Goal: Information Seeking & Learning: Find contact information

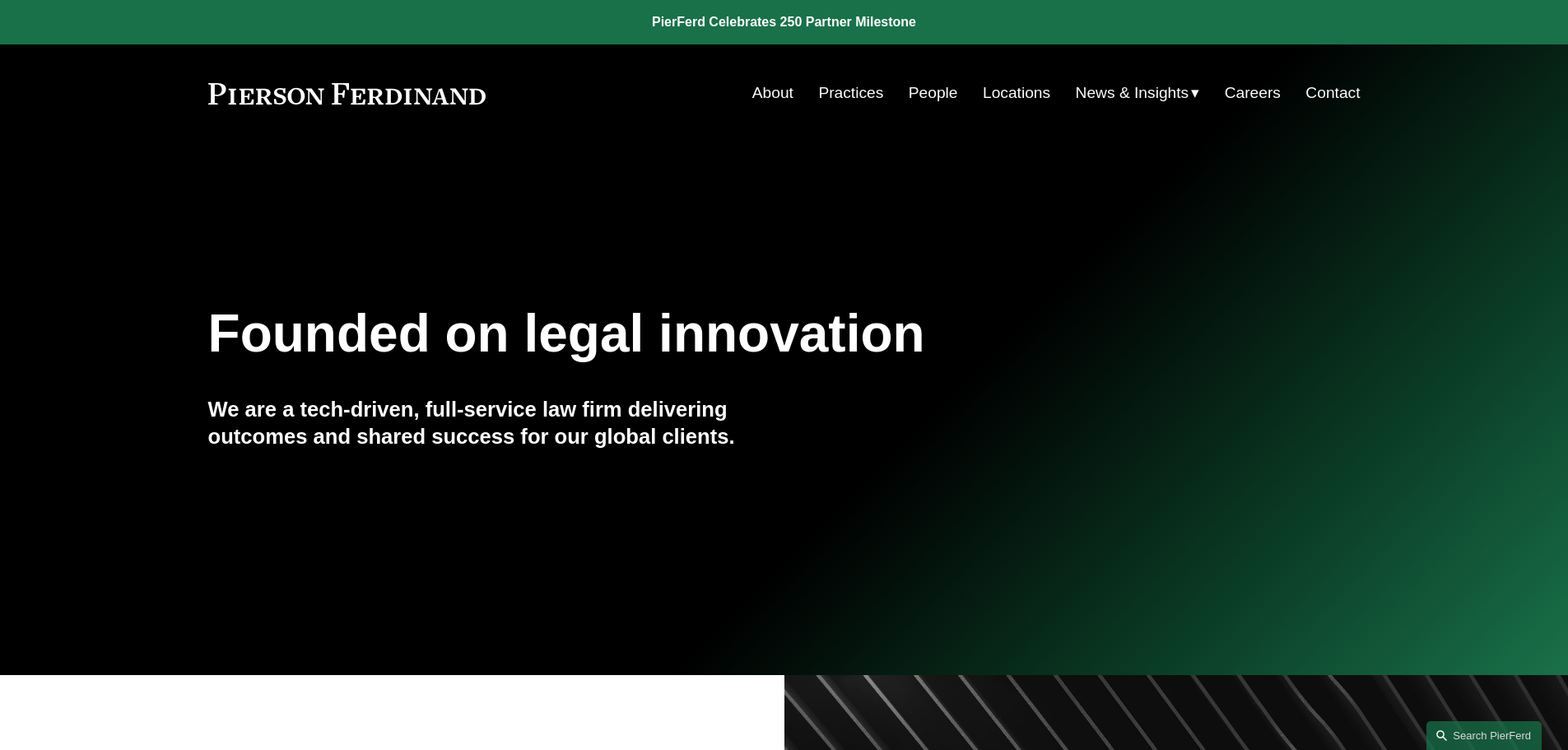
click at [933, 95] on link "People" at bounding box center [934, 92] width 50 height 31
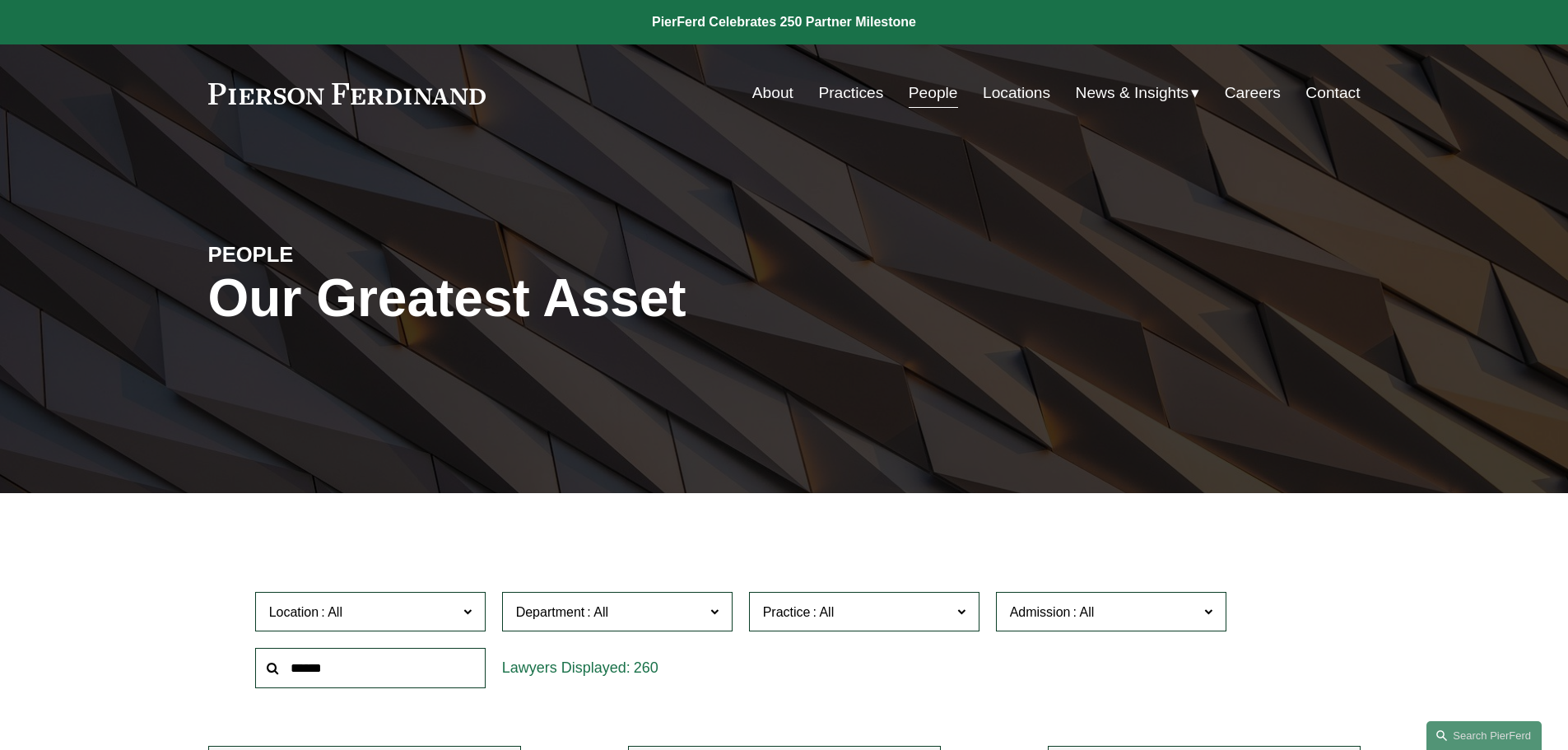
click at [418, 601] on span "Location" at bounding box center [363, 612] width 189 height 22
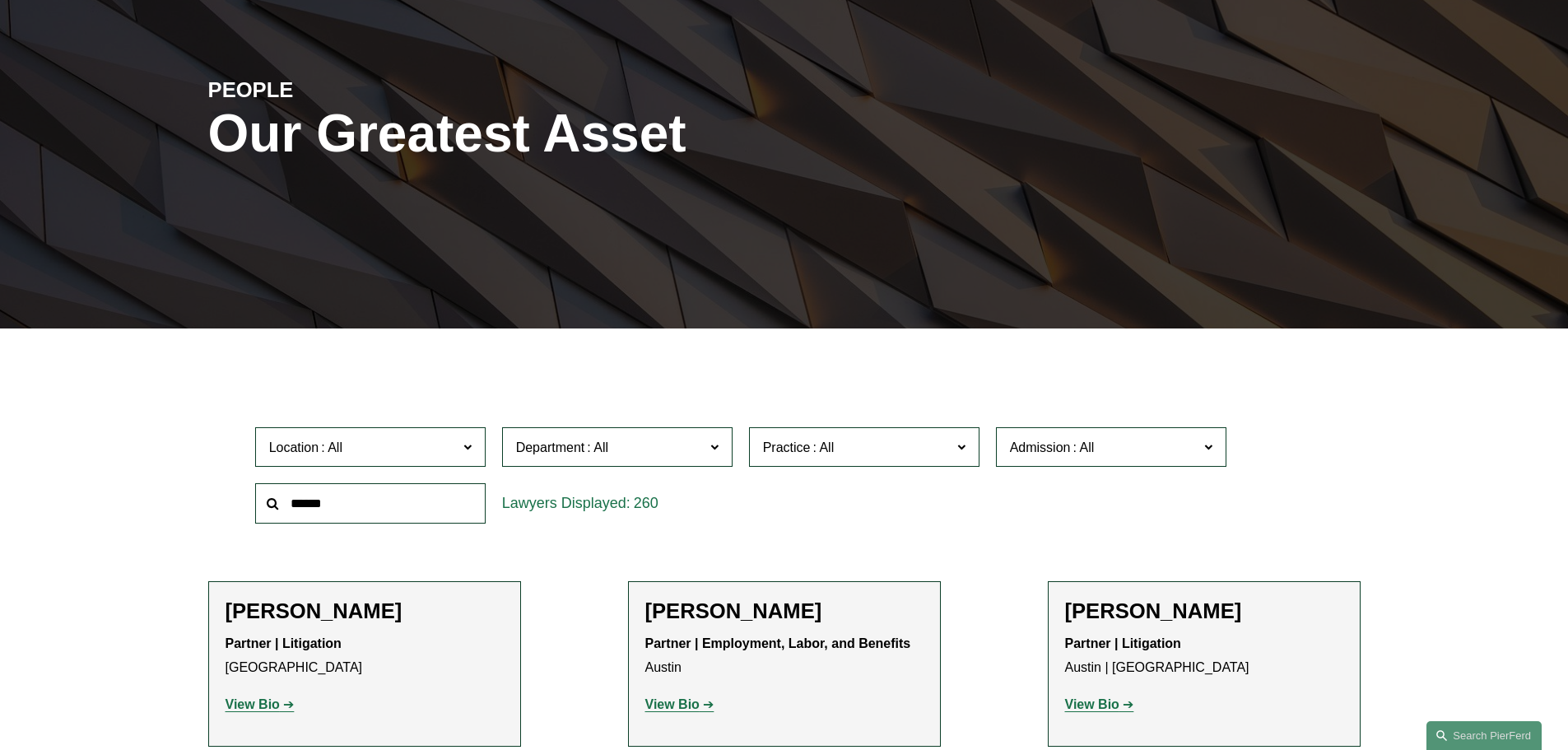
scroll to position [412, 0]
click at [0, 0] on link "Los Angeles" at bounding box center [0, 0] width 0 height 0
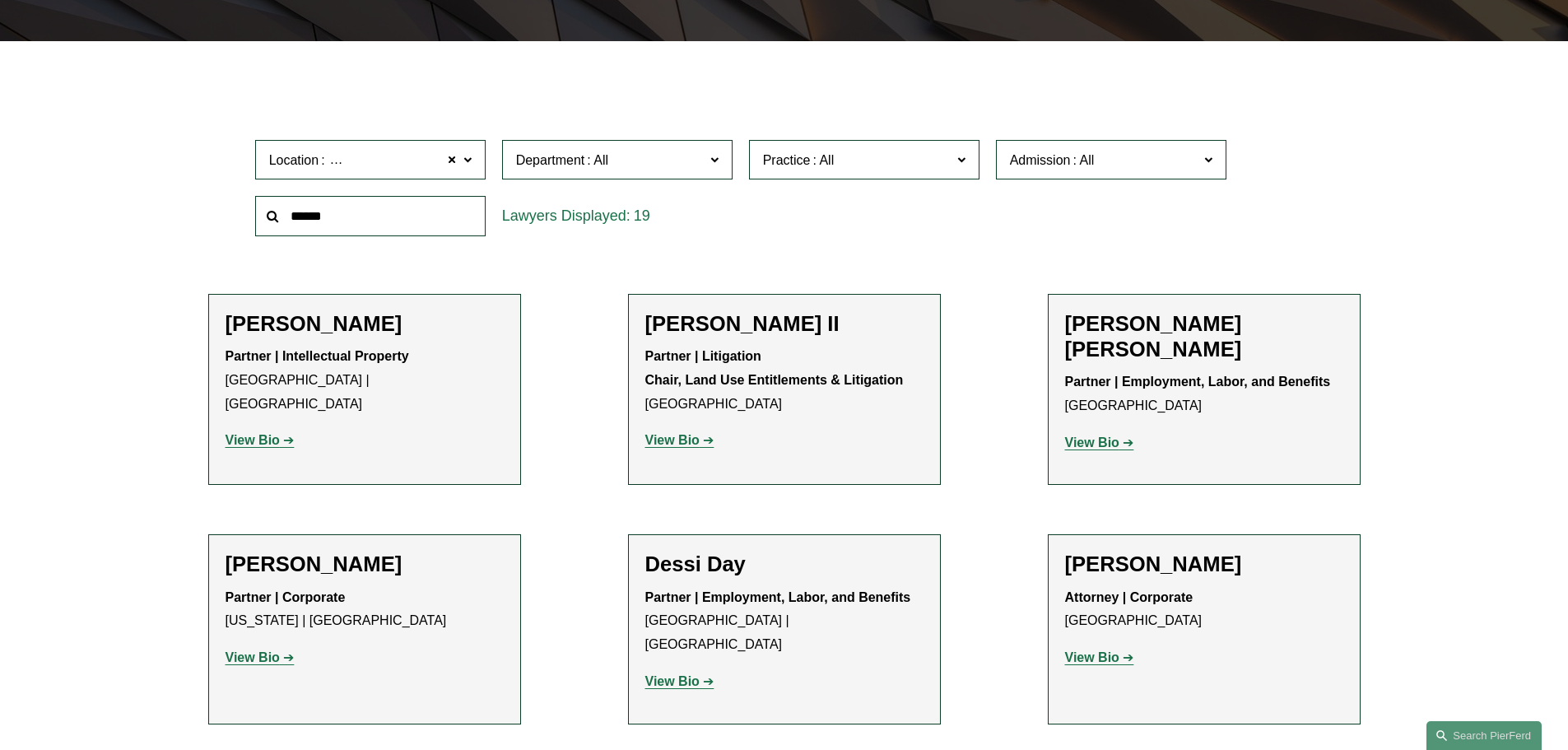
scroll to position [494, 0]
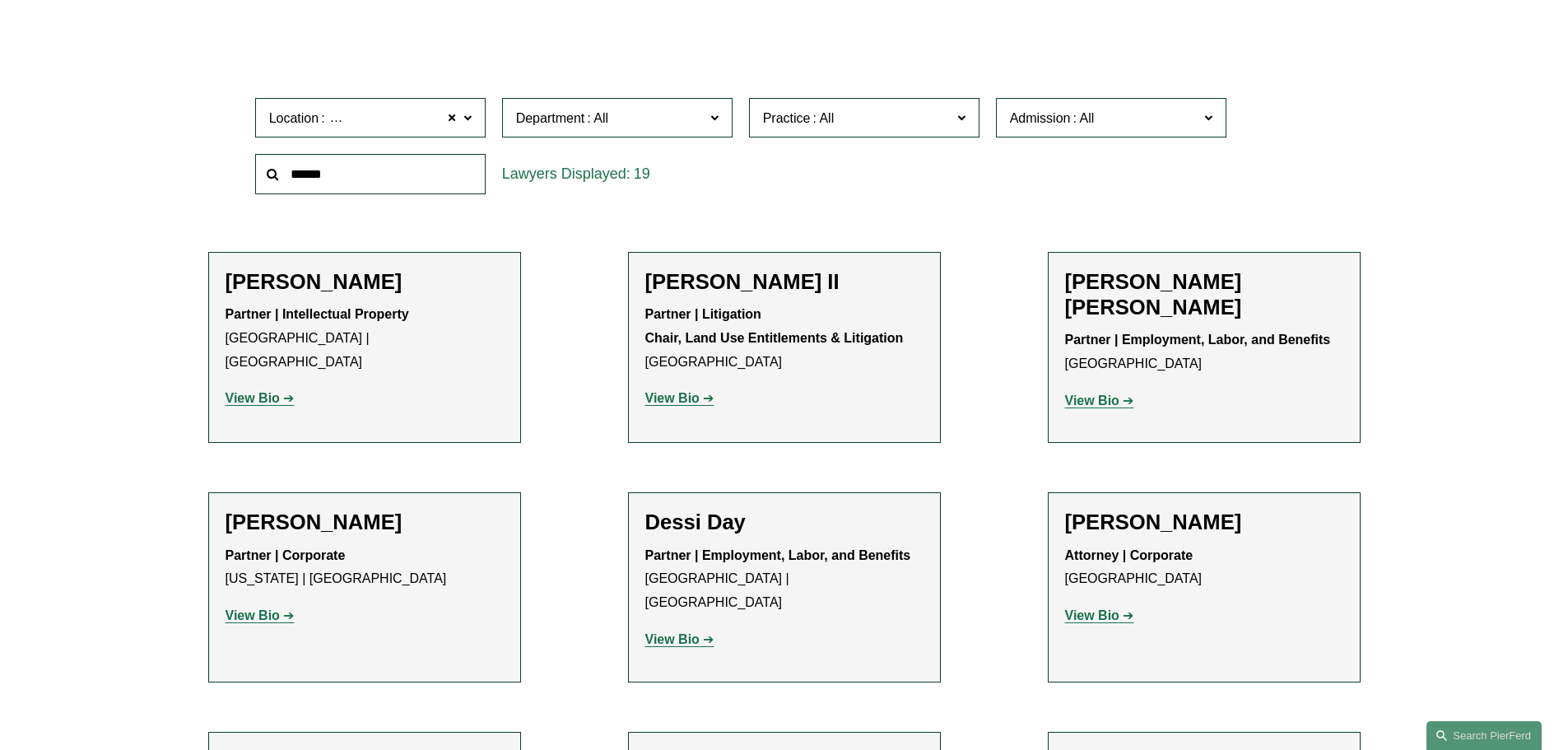
click at [606, 111] on span at bounding box center [598, 118] width 26 height 14
click at [0, 0] on link "Litigation" at bounding box center [0, 0] width 0 height 0
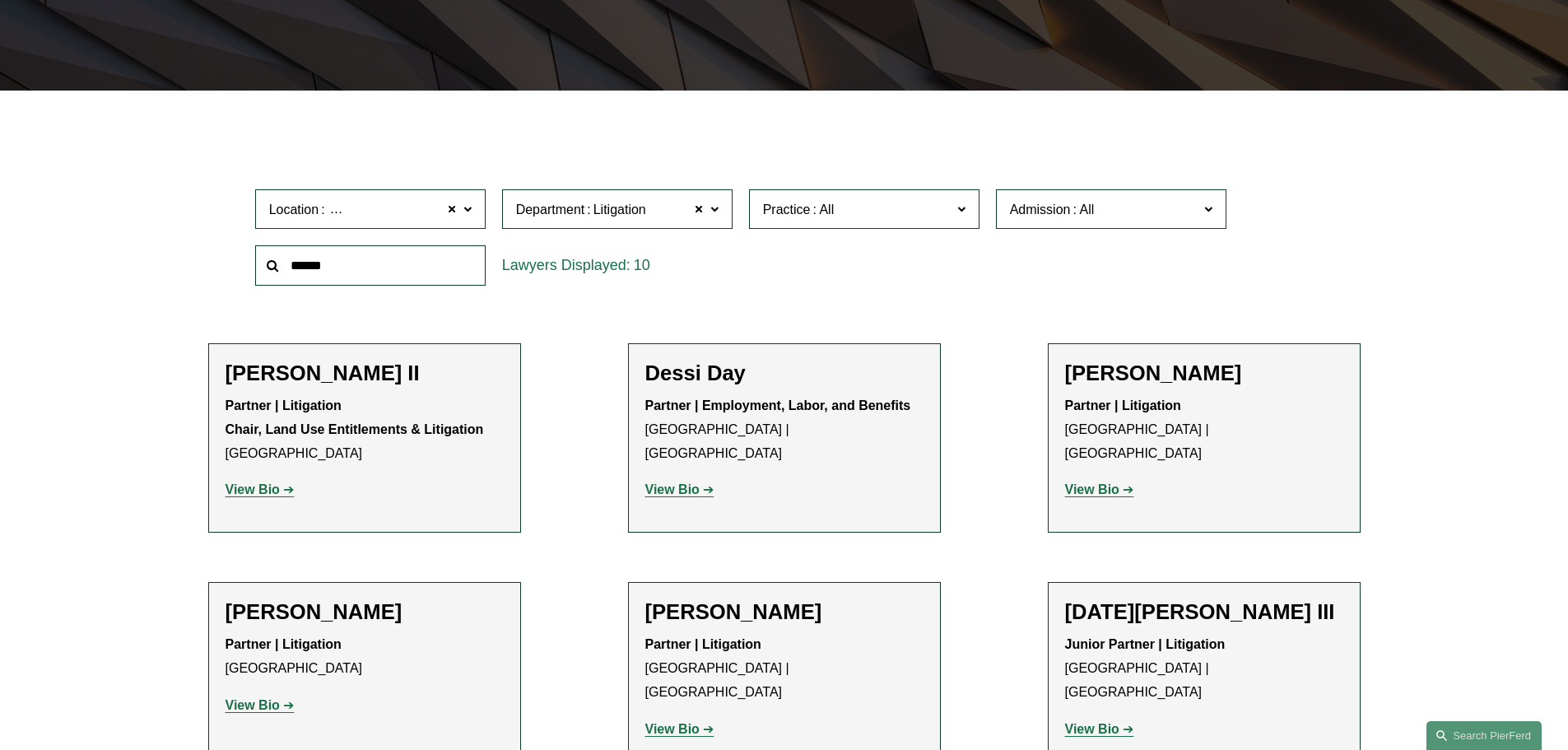
scroll to position [329, 0]
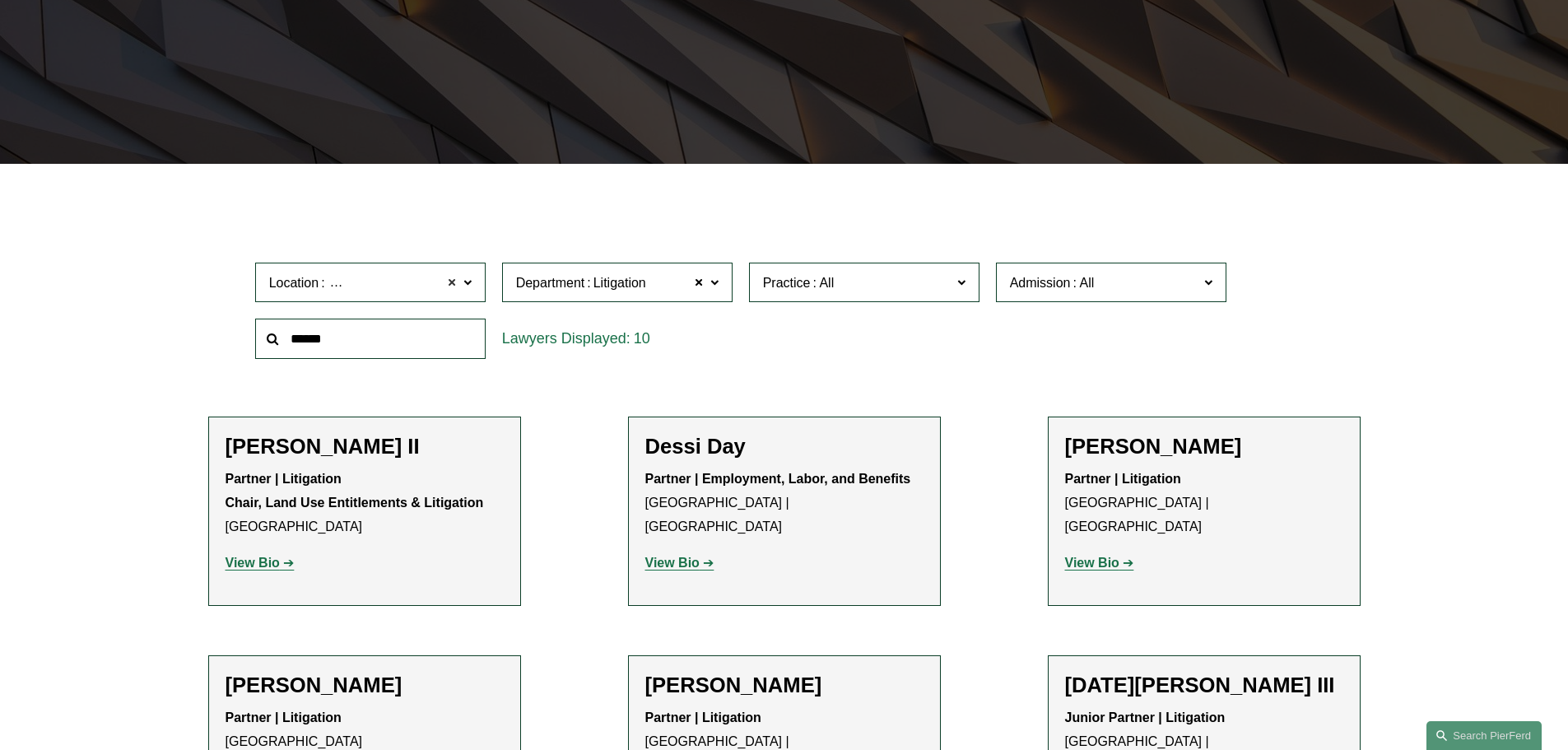
click at [454, 282] on span at bounding box center [452, 282] width 10 height 21
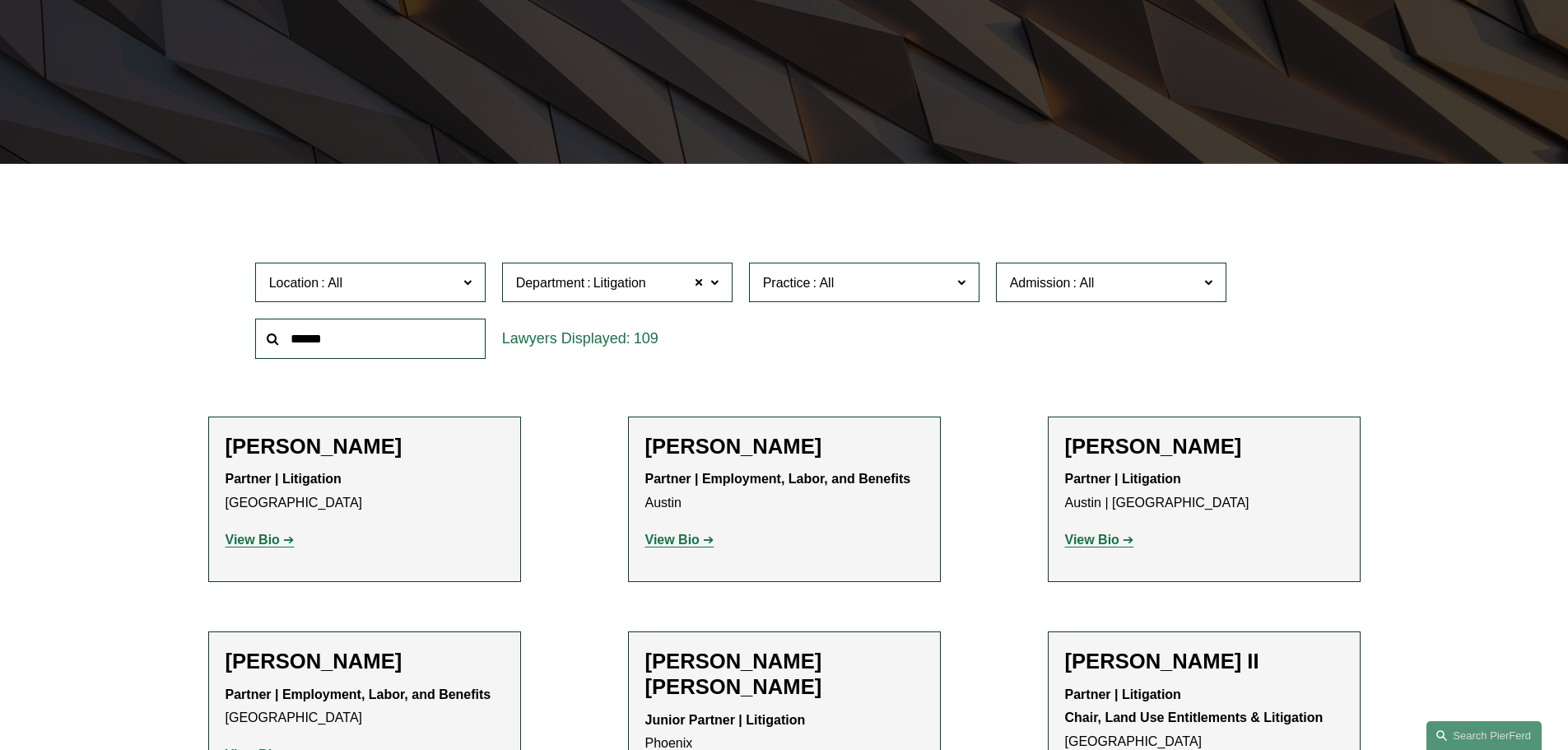
click at [336, 290] on span at bounding box center [332, 282] width 26 height 14
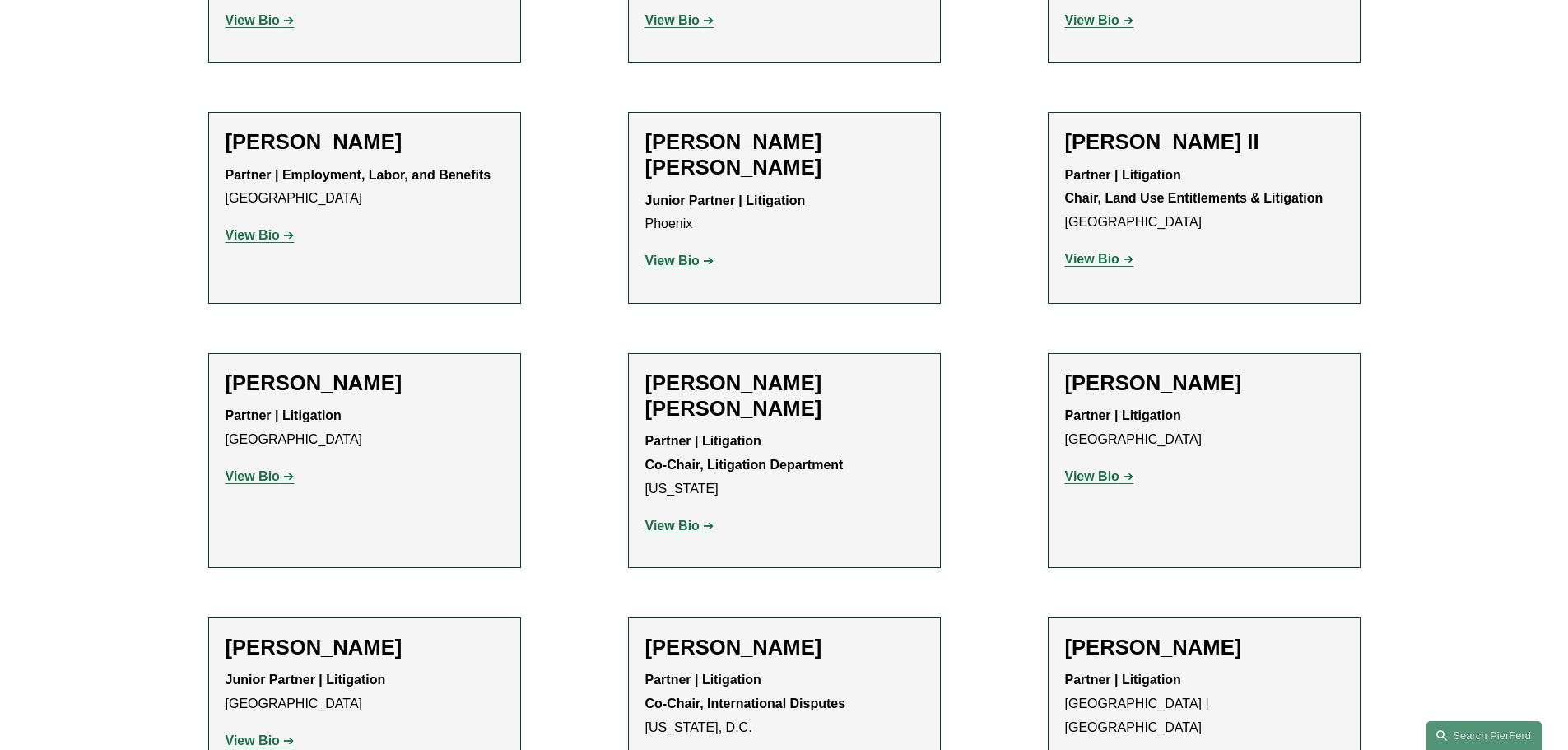
scroll to position [985, 0]
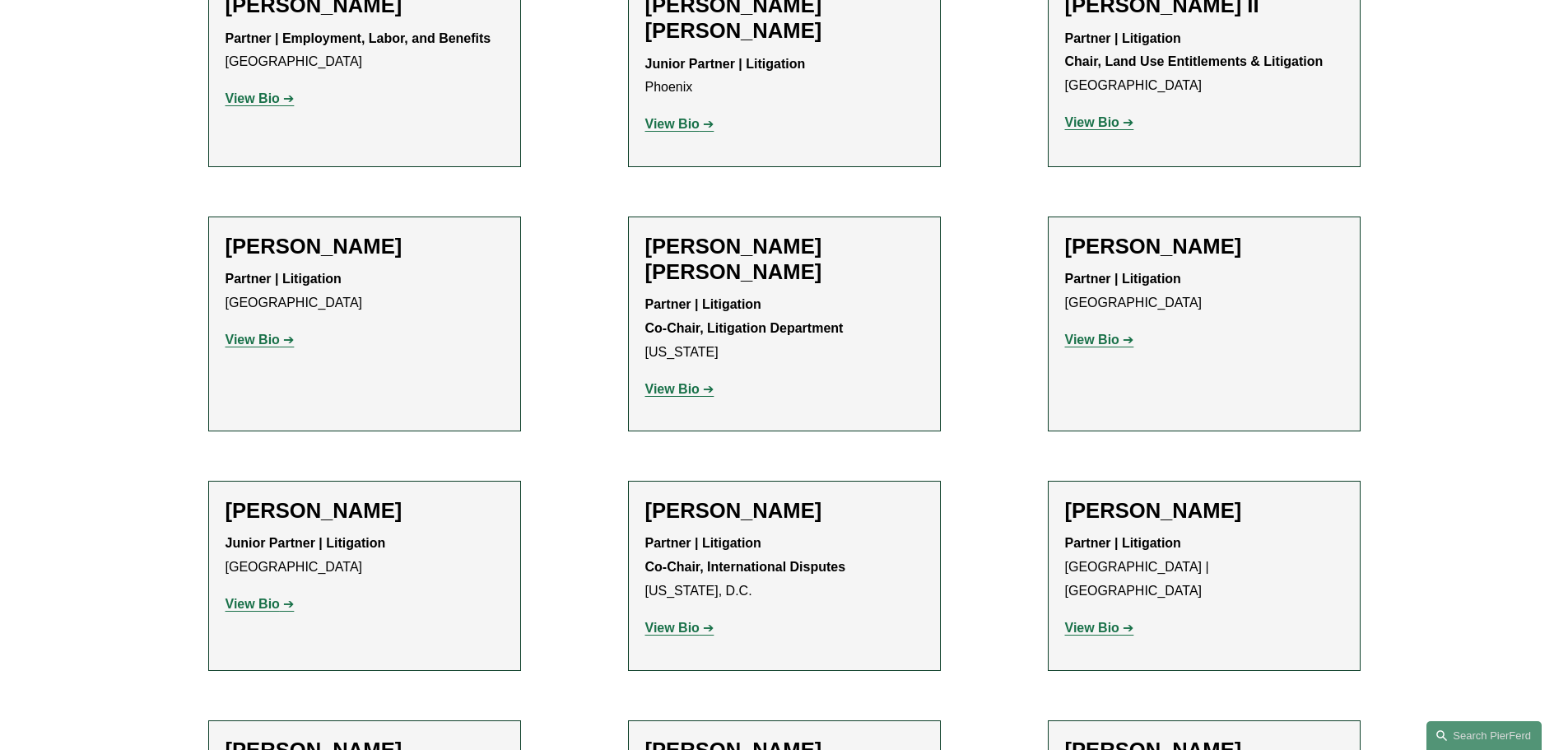
click at [463, 342] on p "View Bio" at bounding box center [364, 341] width 278 height 24
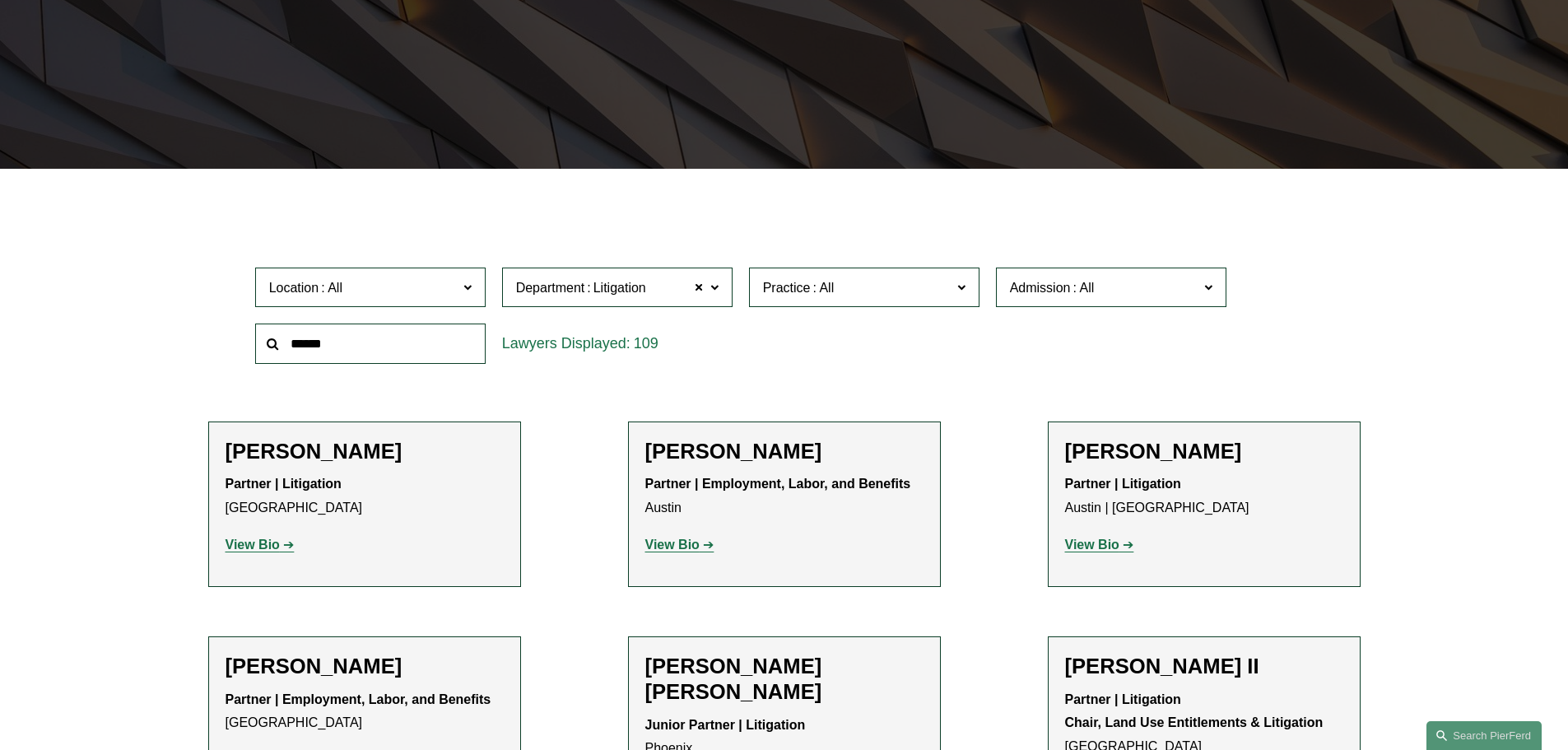
scroll to position [515, 0]
click at [0, 0] on link "Palo Alto" at bounding box center [0, 0] width 0 height 0
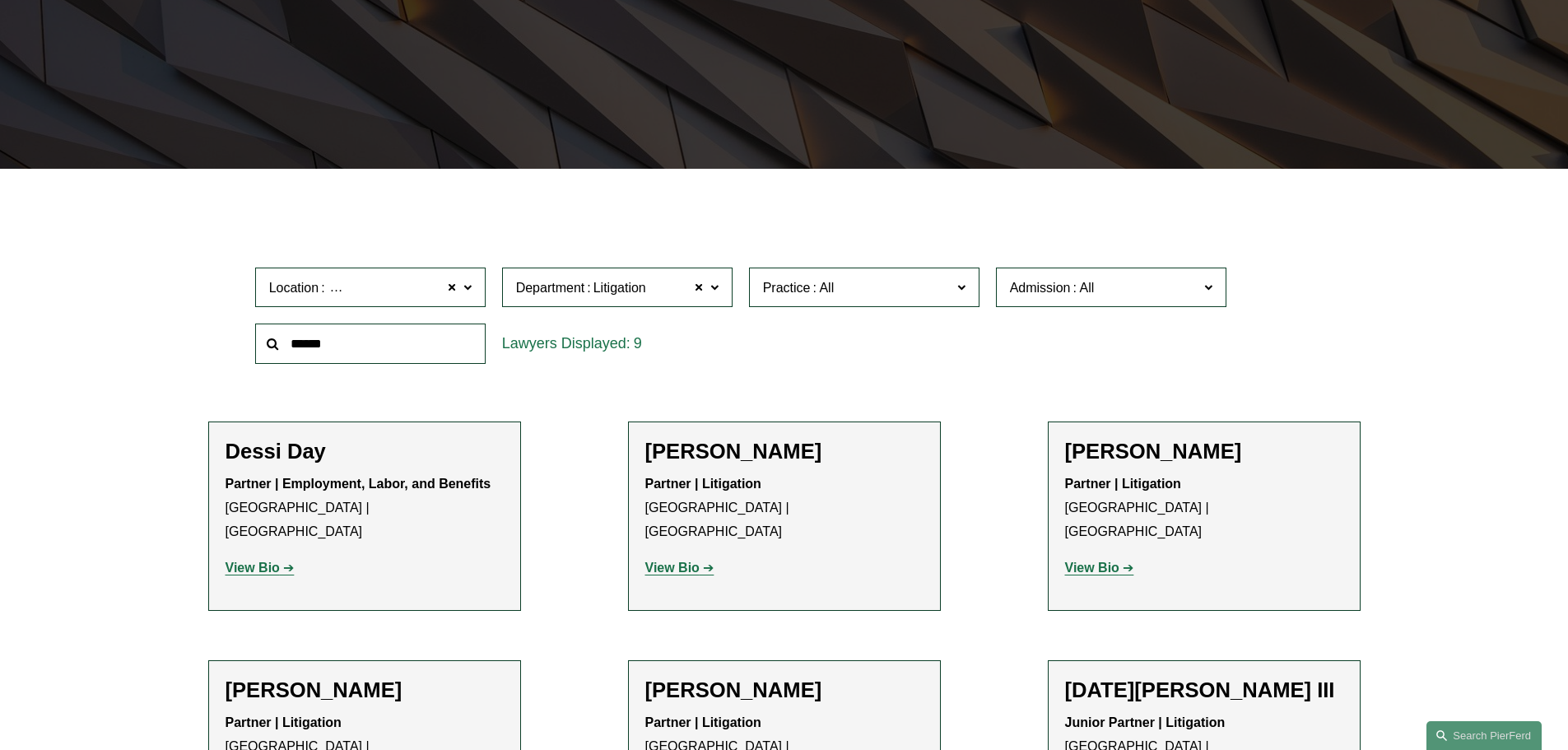
scroll to position [406, 0]
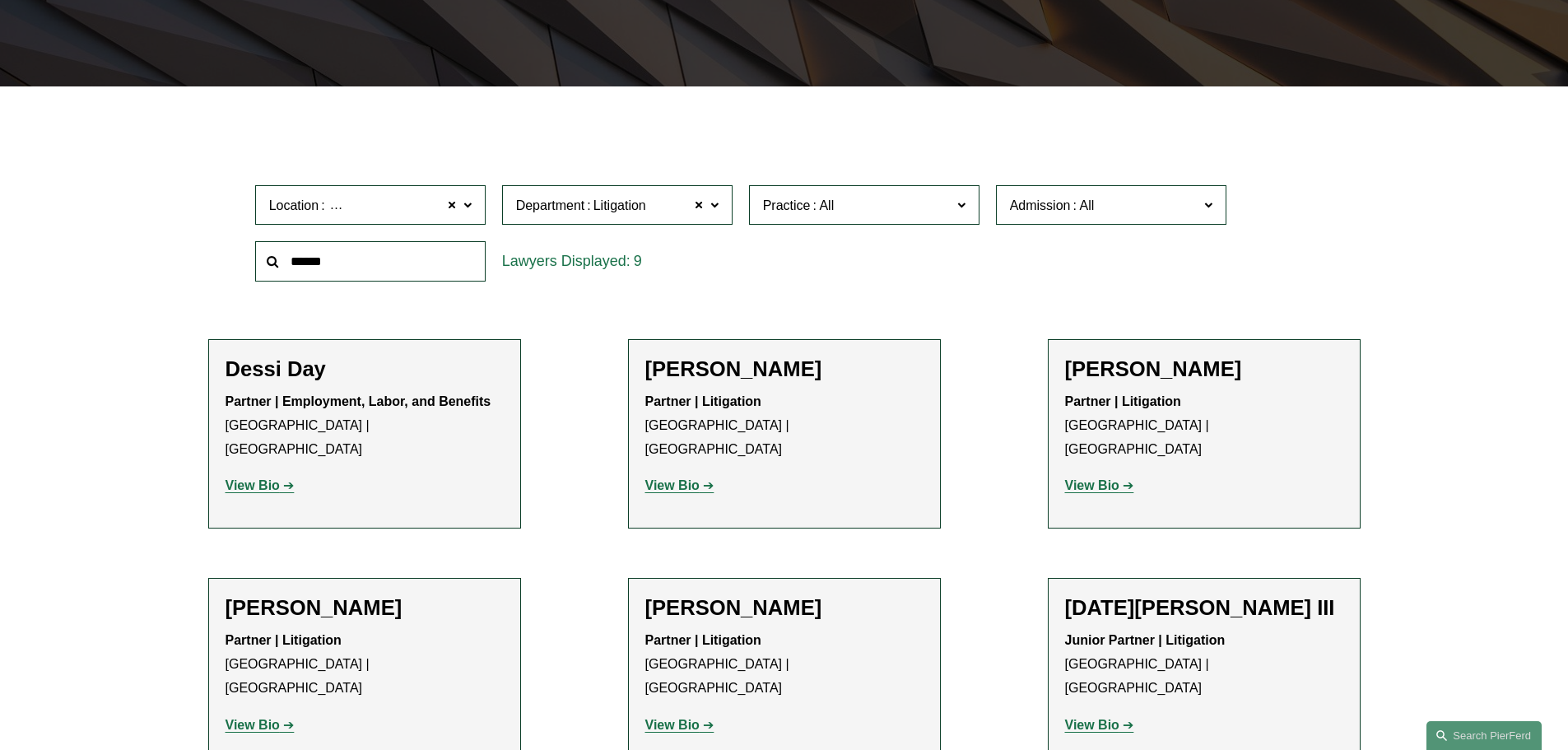
click at [680, 478] on strong "View Bio" at bounding box center [673, 485] width 54 height 14
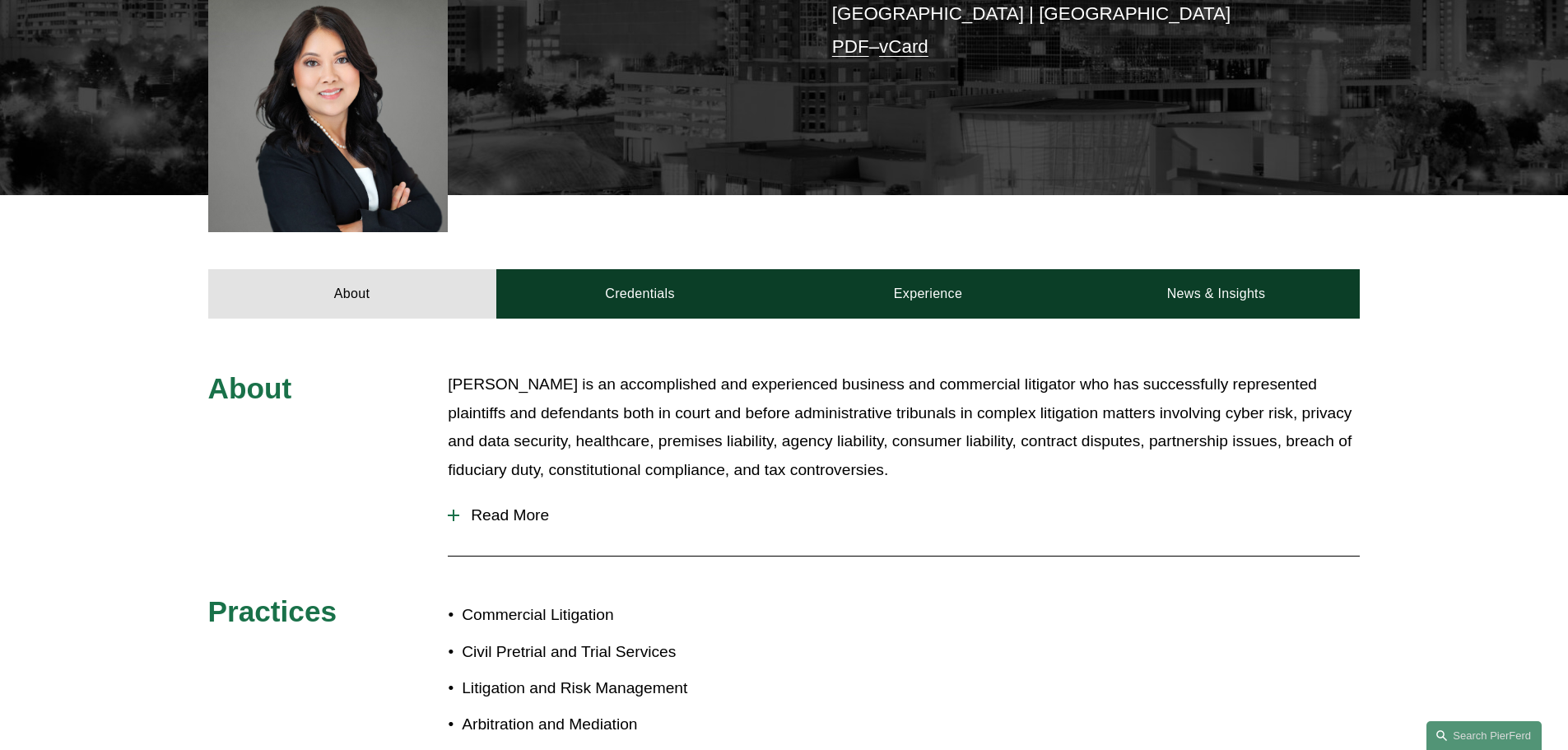
scroll to position [494, 0]
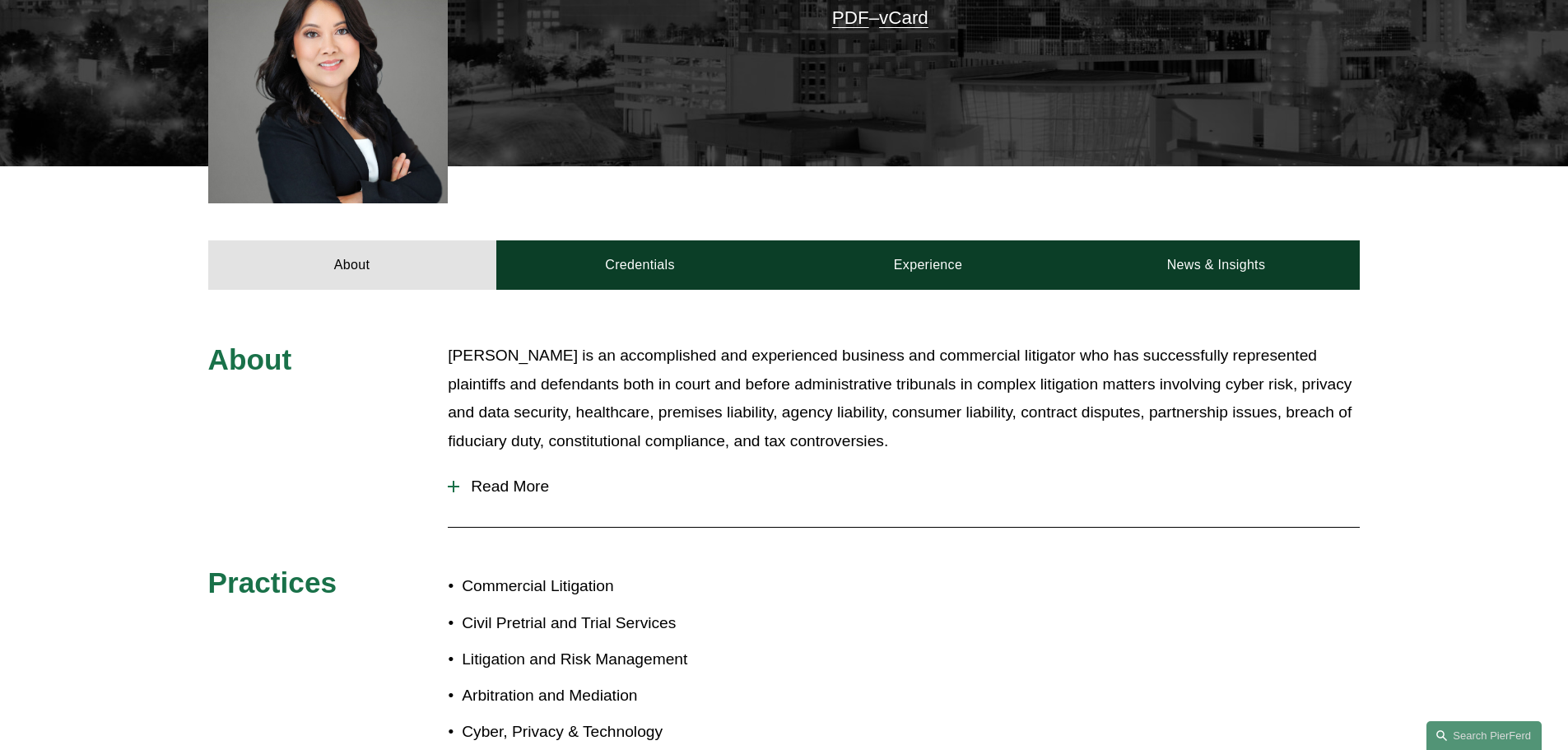
click at [497, 480] on span "Read More" at bounding box center [910, 486] width 901 height 18
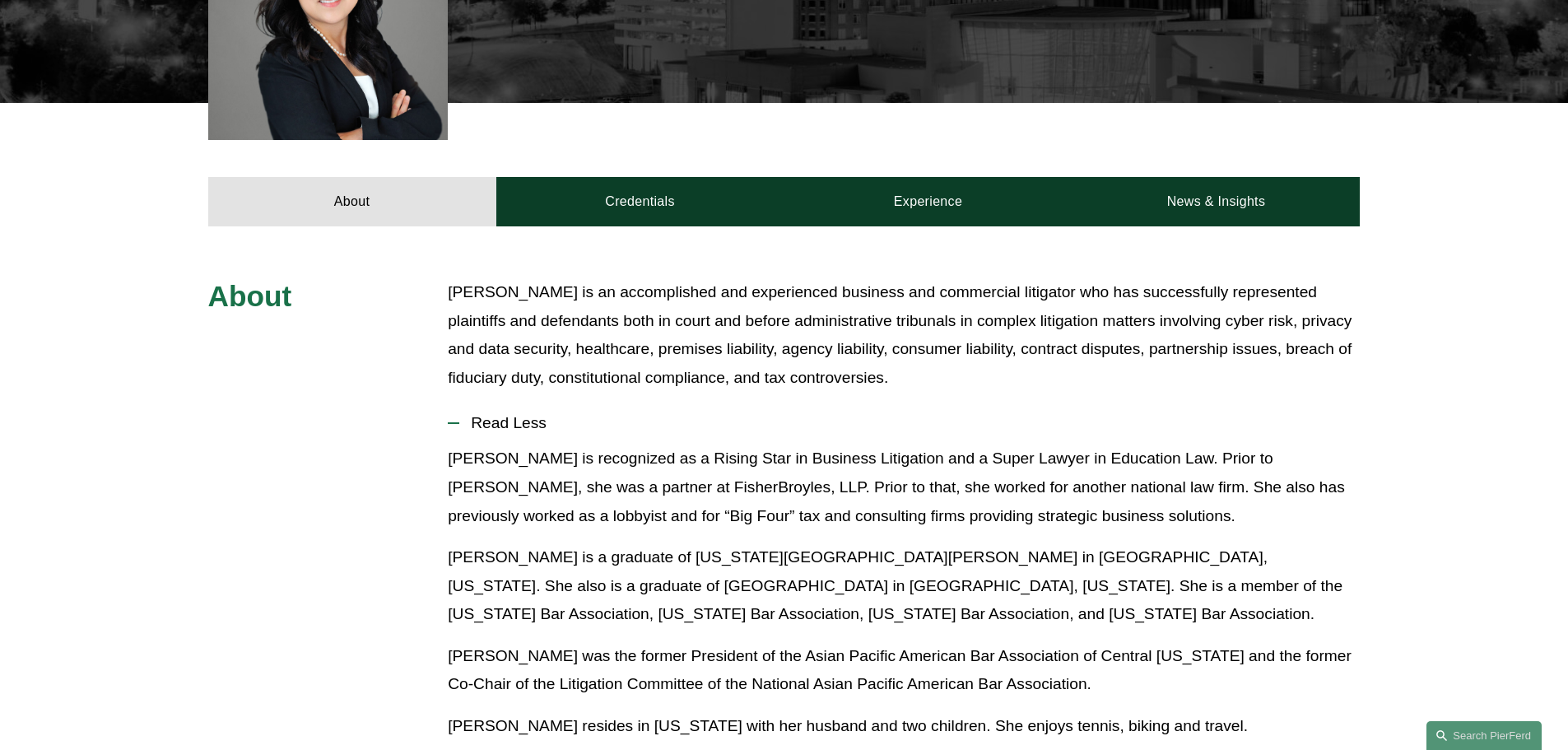
scroll to position [247, 0]
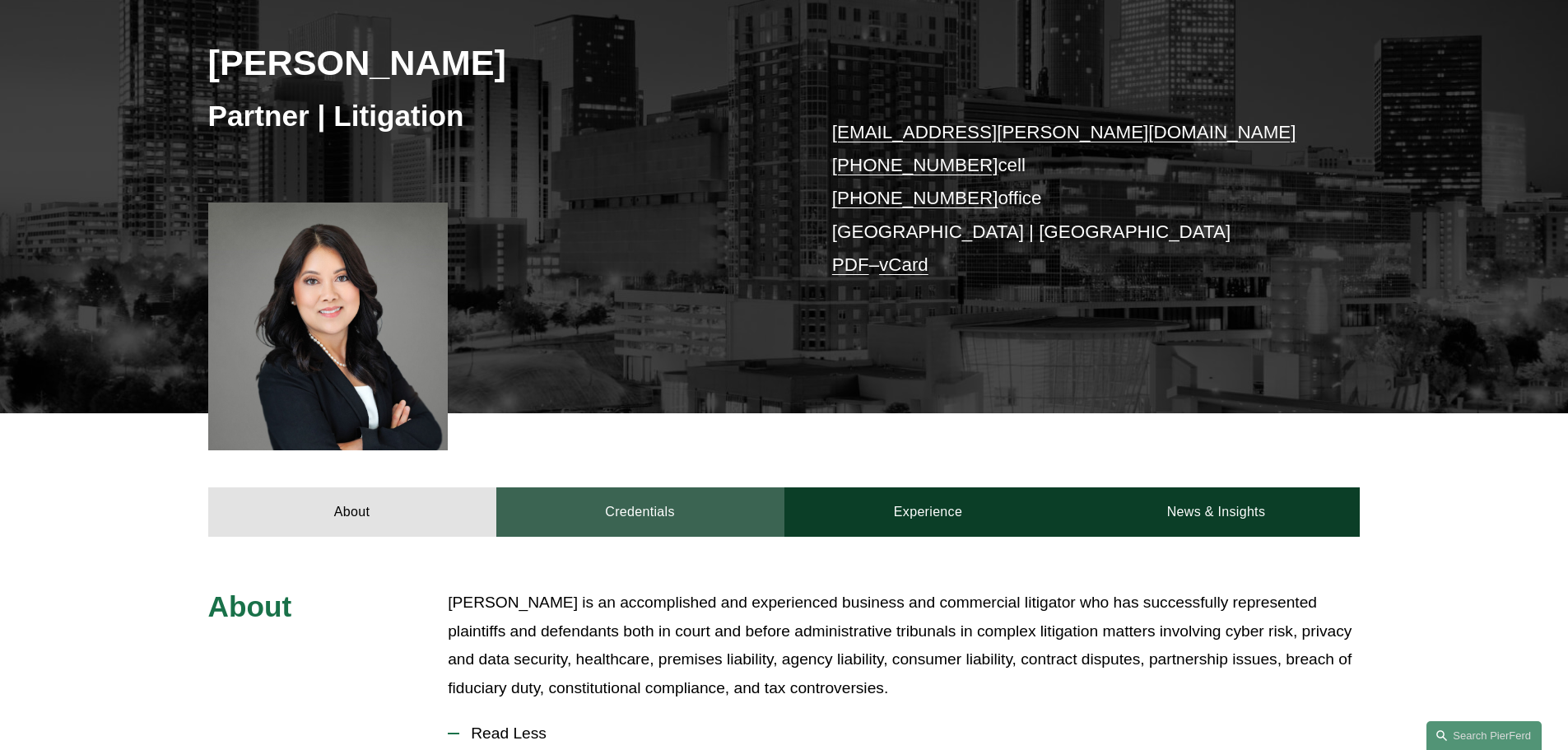
click at [689, 521] on link "Credentials" at bounding box center [640, 512] width 288 height 50
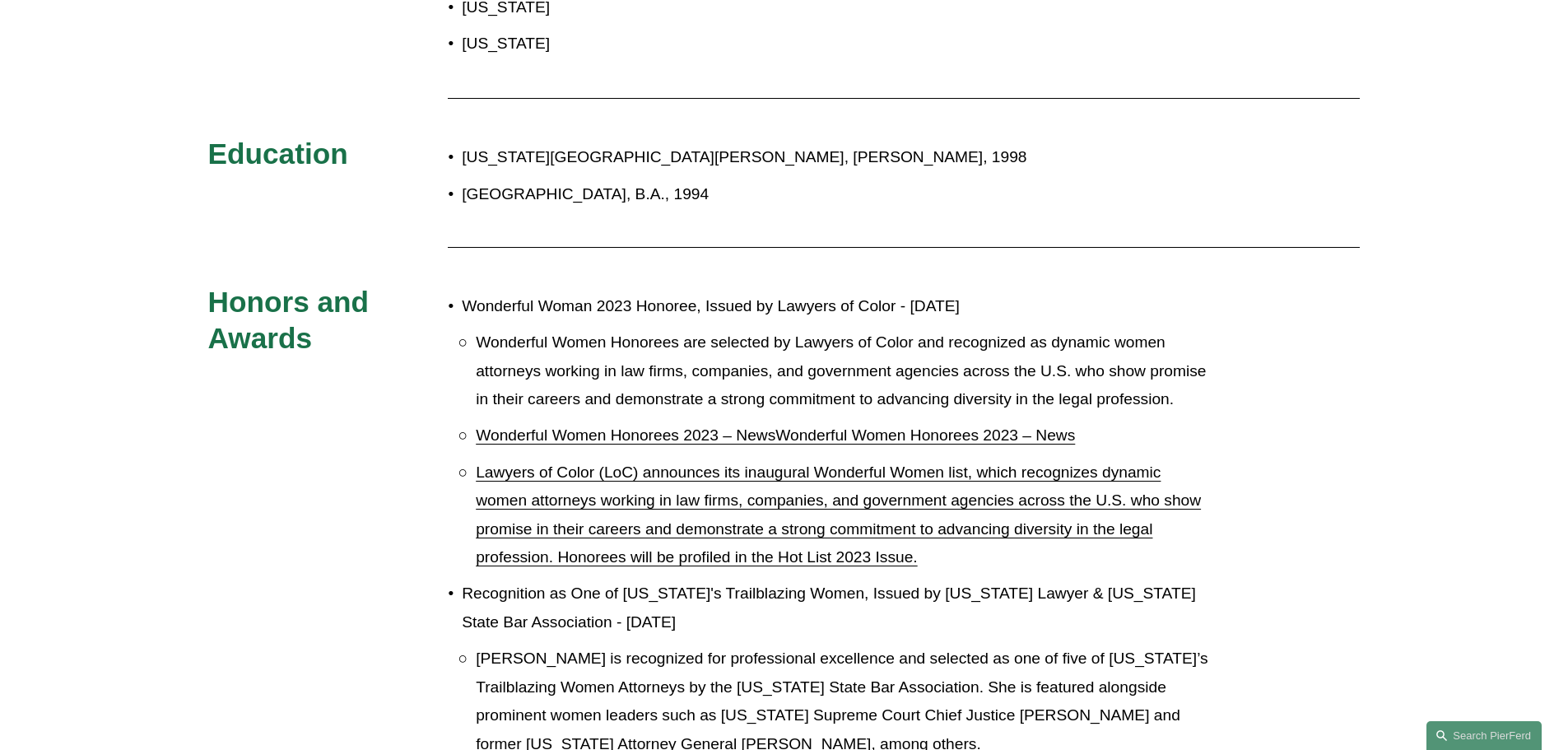
scroll to position [905, 0]
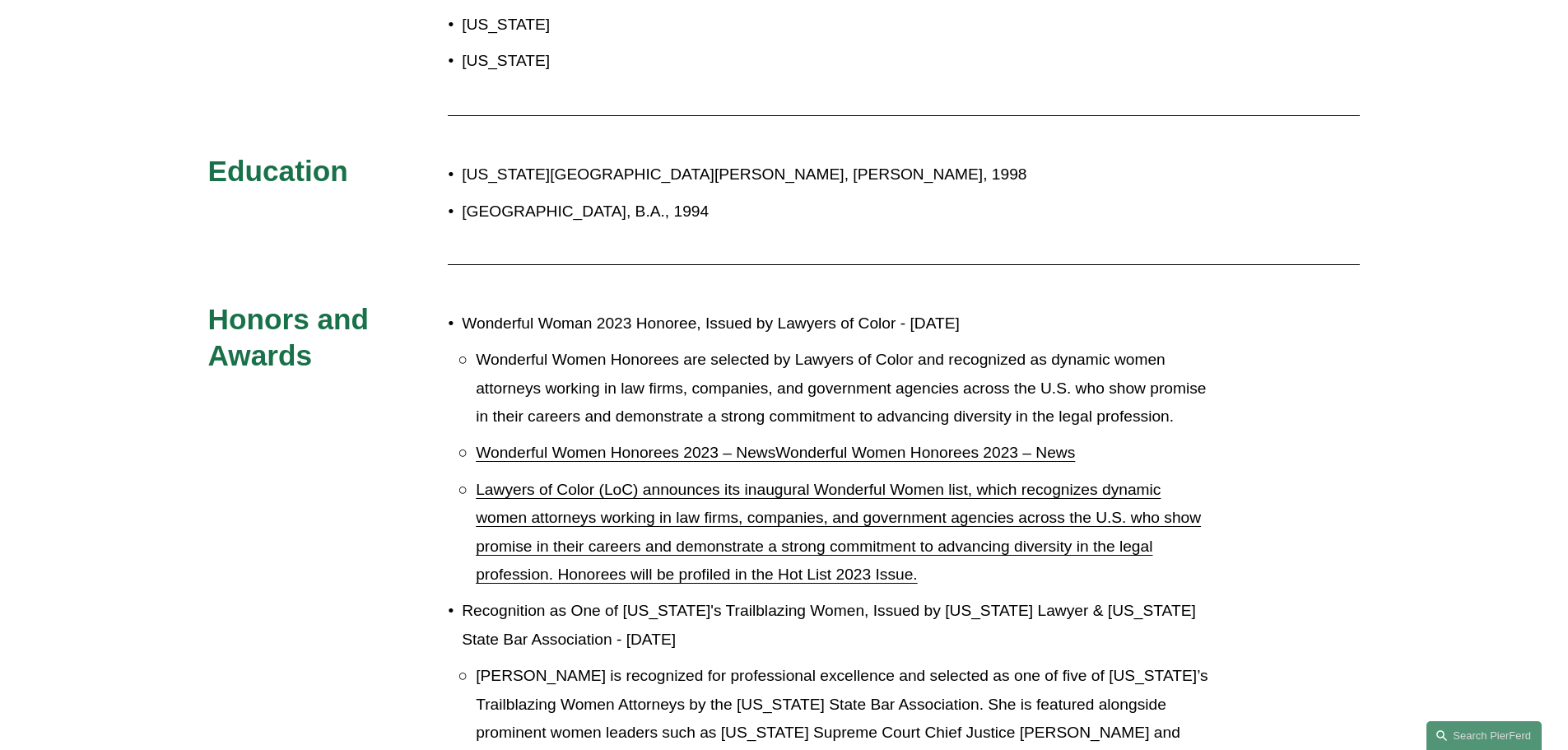
click at [818, 458] on link "Wonderful Women Honorees 2023 – NewsWonderful Women Honorees 2023 – News" at bounding box center [775, 452] width 599 height 18
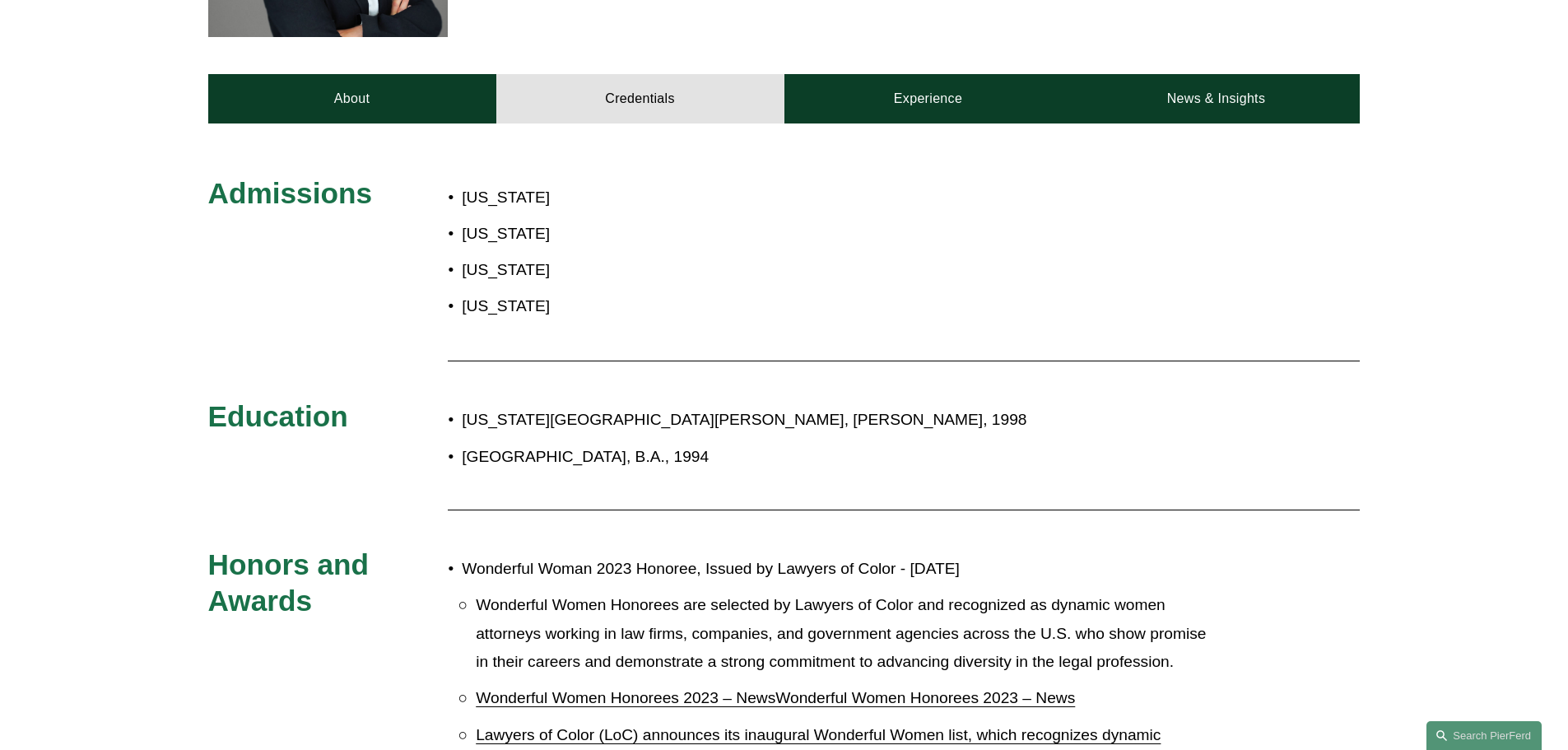
scroll to position [658, 0]
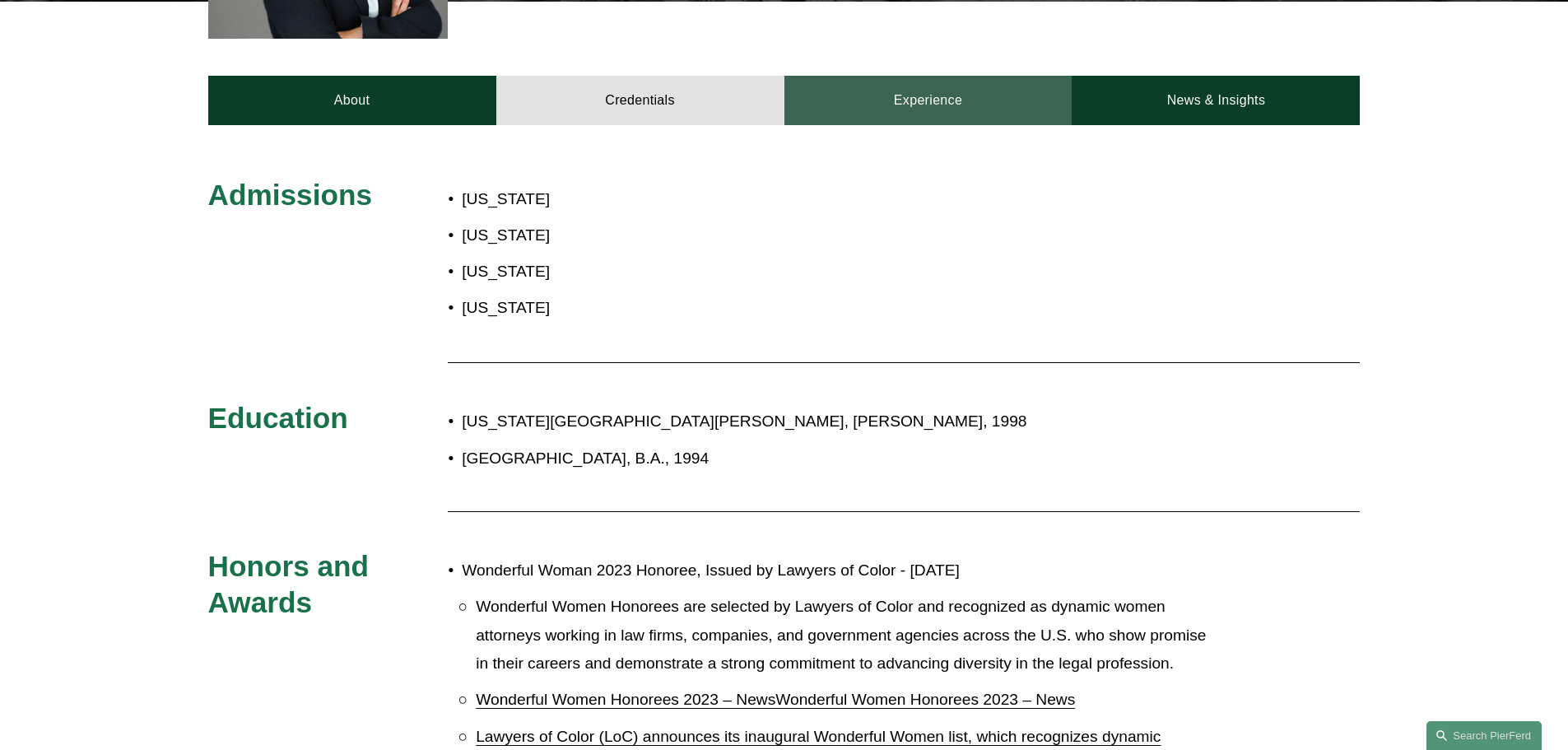
click at [948, 106] on link "Experience" at bounding box center [929, 100] width 288 height 50
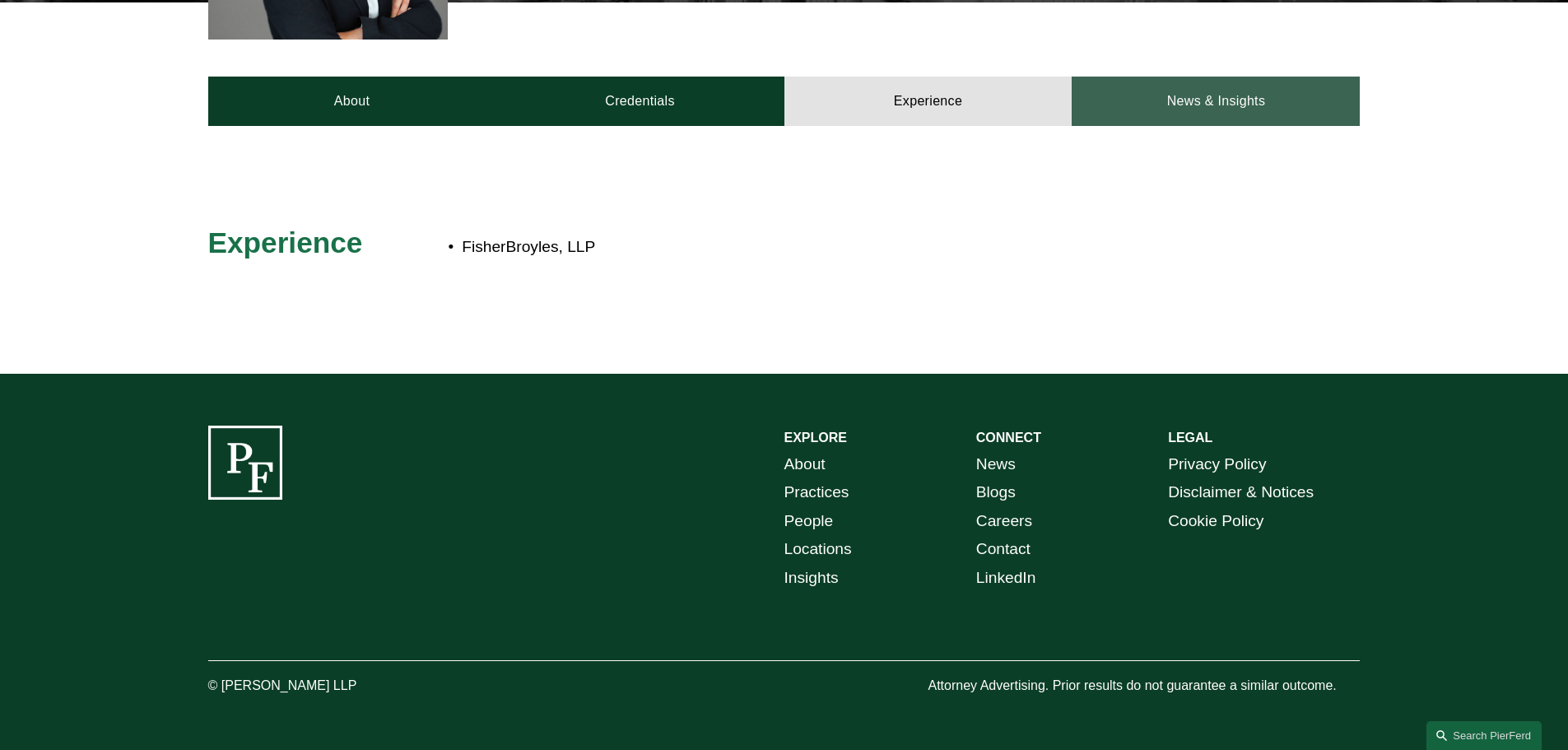
click at [1128, 102] on link "News & Insights" at bounding box center [1216, 101] width 288 height 50
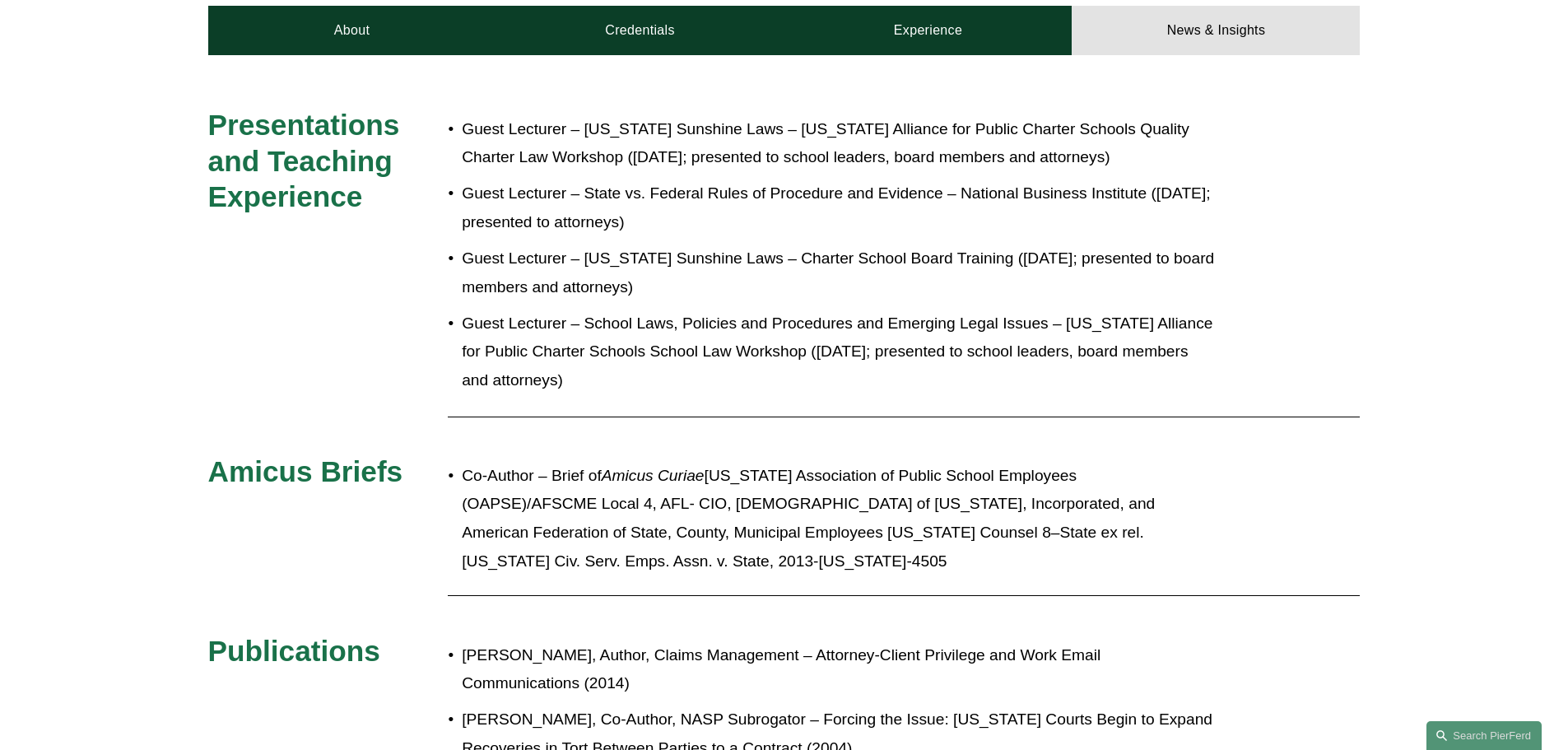
scroll to position [823, 0]
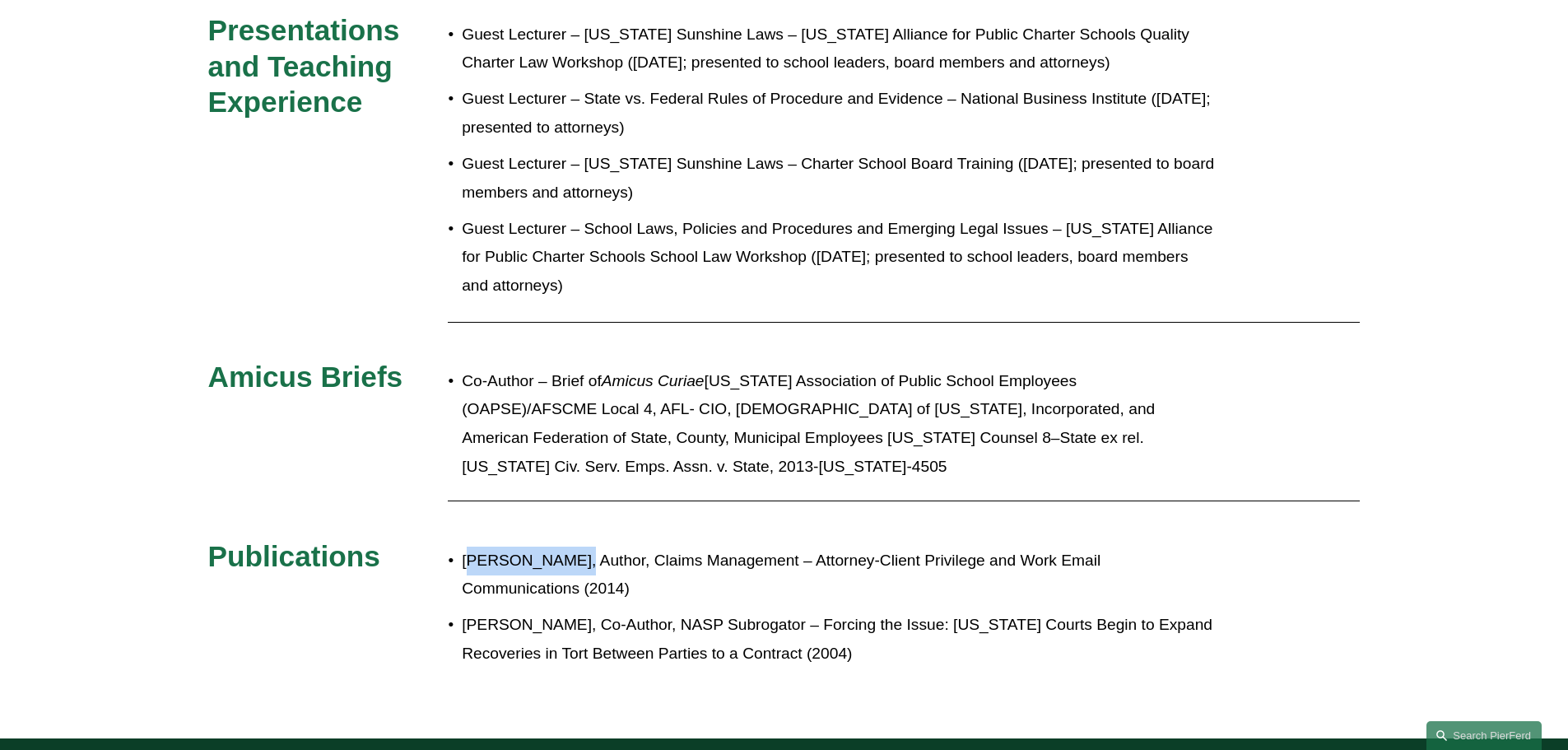
drag, startPoint x: 575, startPoint y: 555, endPoint x: 470, endPoint y: 561, distance: 105.2
click at [470, 561] on p "[PERSON_NAME], Author, Claims Management – Attorney-Client Privilege and Work E…" at bounding box center [838, 574] width 754 height 57
click at [520, 565] on p "[PERSON_NAME], Author, Claims Management – Attorney-Client Privilege and Work E…" at bounding box center [838, 574] width 754 height 57
drag, startPoint x: 578, startPoint y: 552, endPoint x: 461, endPoint y: 559, distance: 117.2
click at [462, 559] on p "[PERSON_NAME], Author, Claims Management – Attorney-Client Privilege and Work E…" at bounding box center [838, 574] width 754 height 57
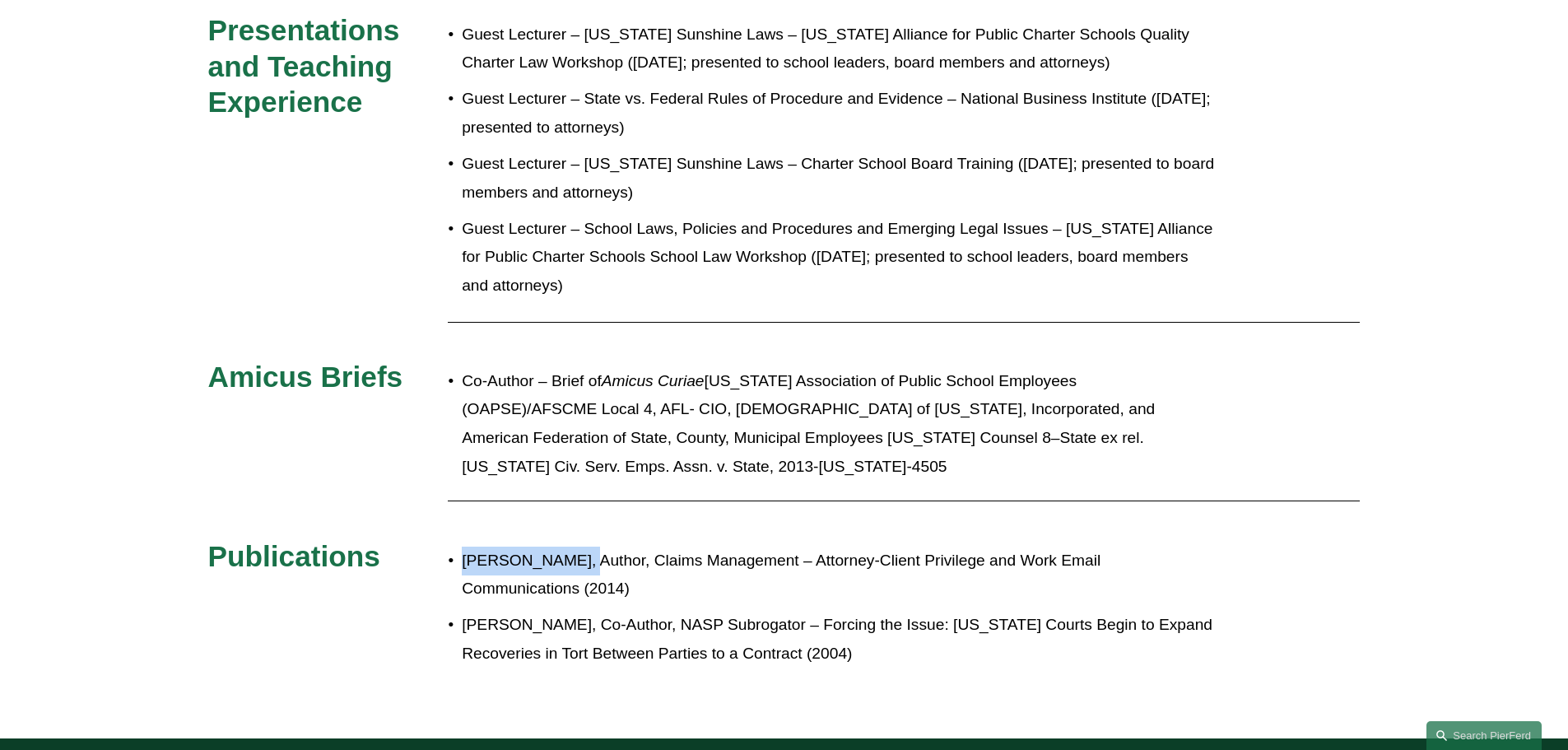
copy p "[PERSON_NAME]"
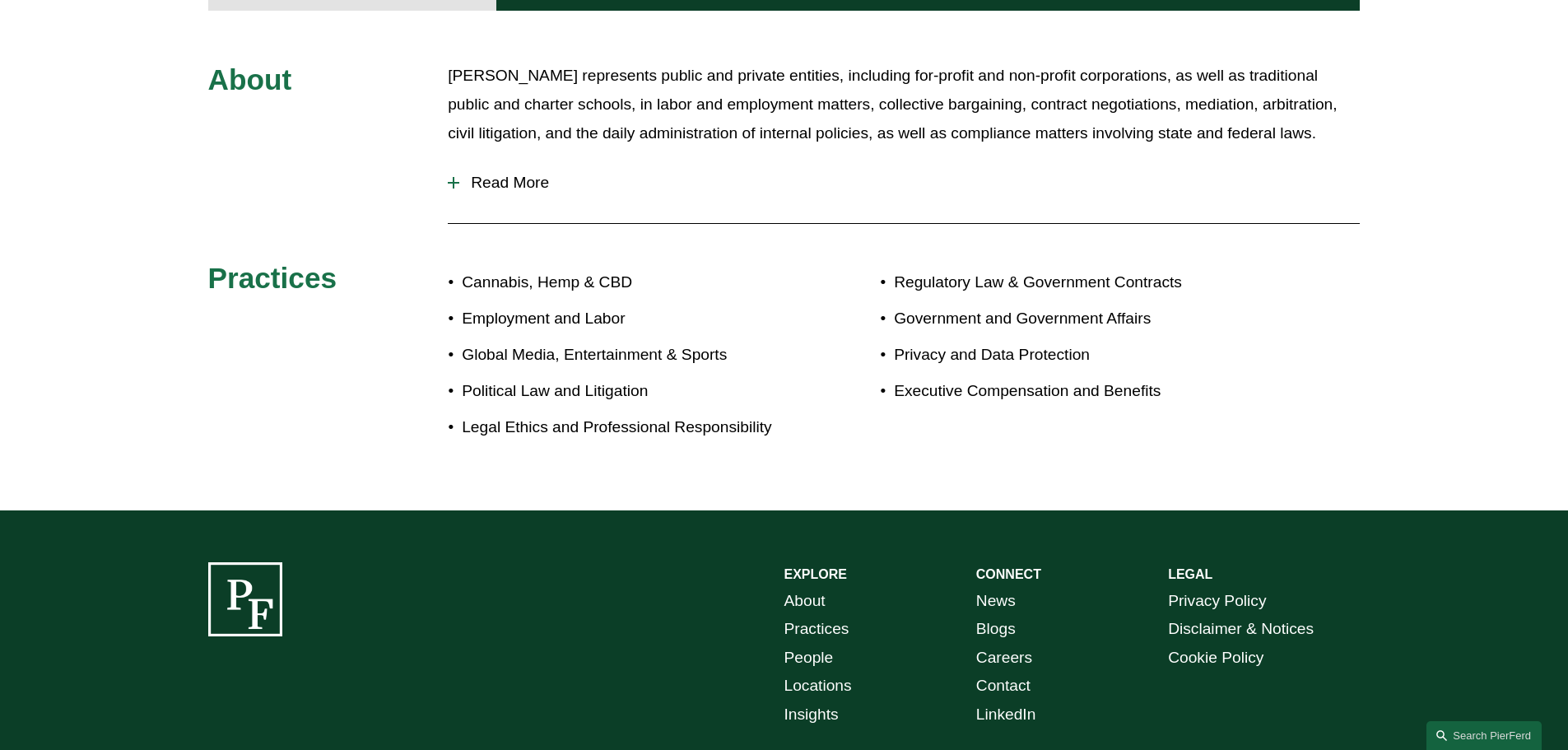
scroll to position [412, 0]
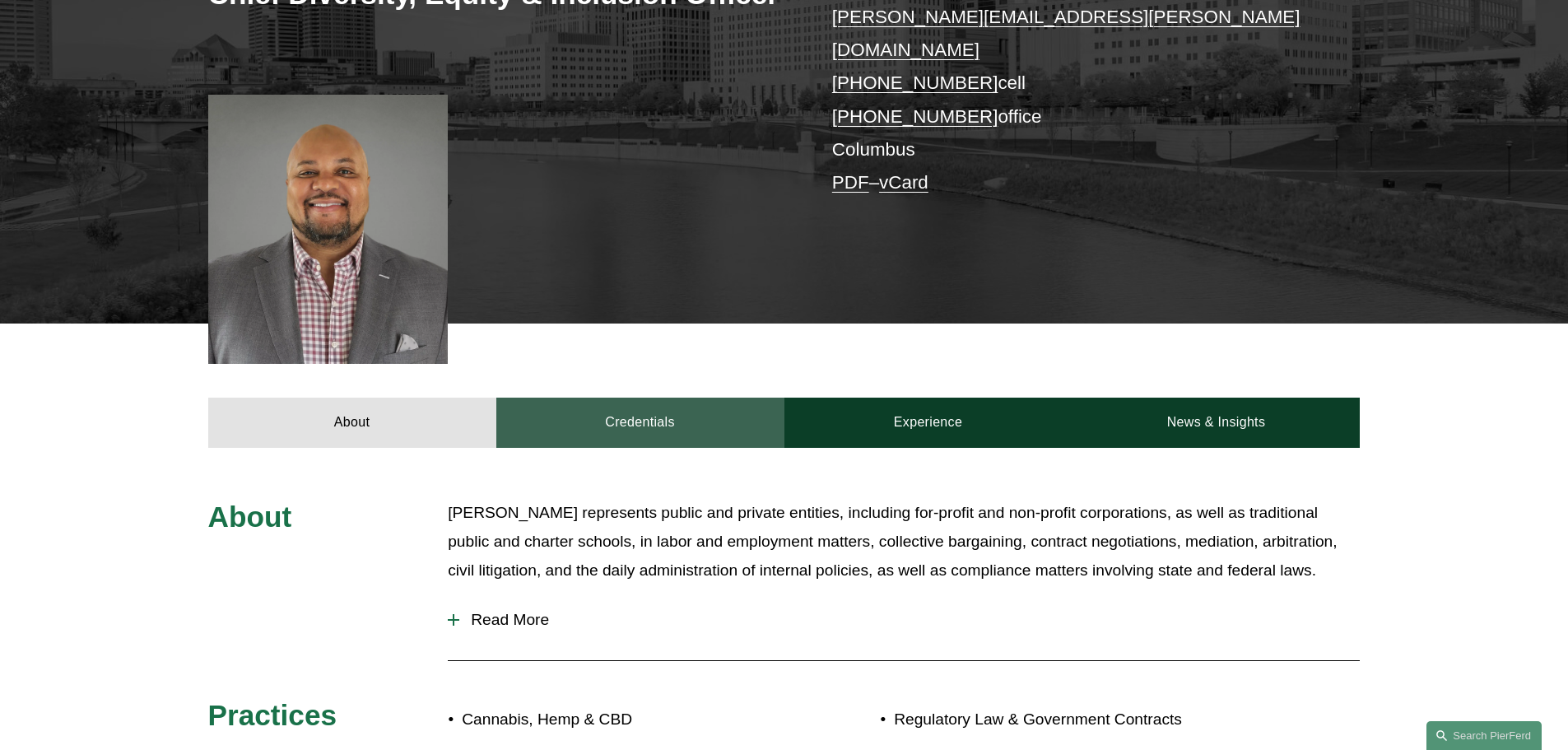
click at [600, 404] on link "Credentials" at bounding box center [640, 422] width 288 height 50
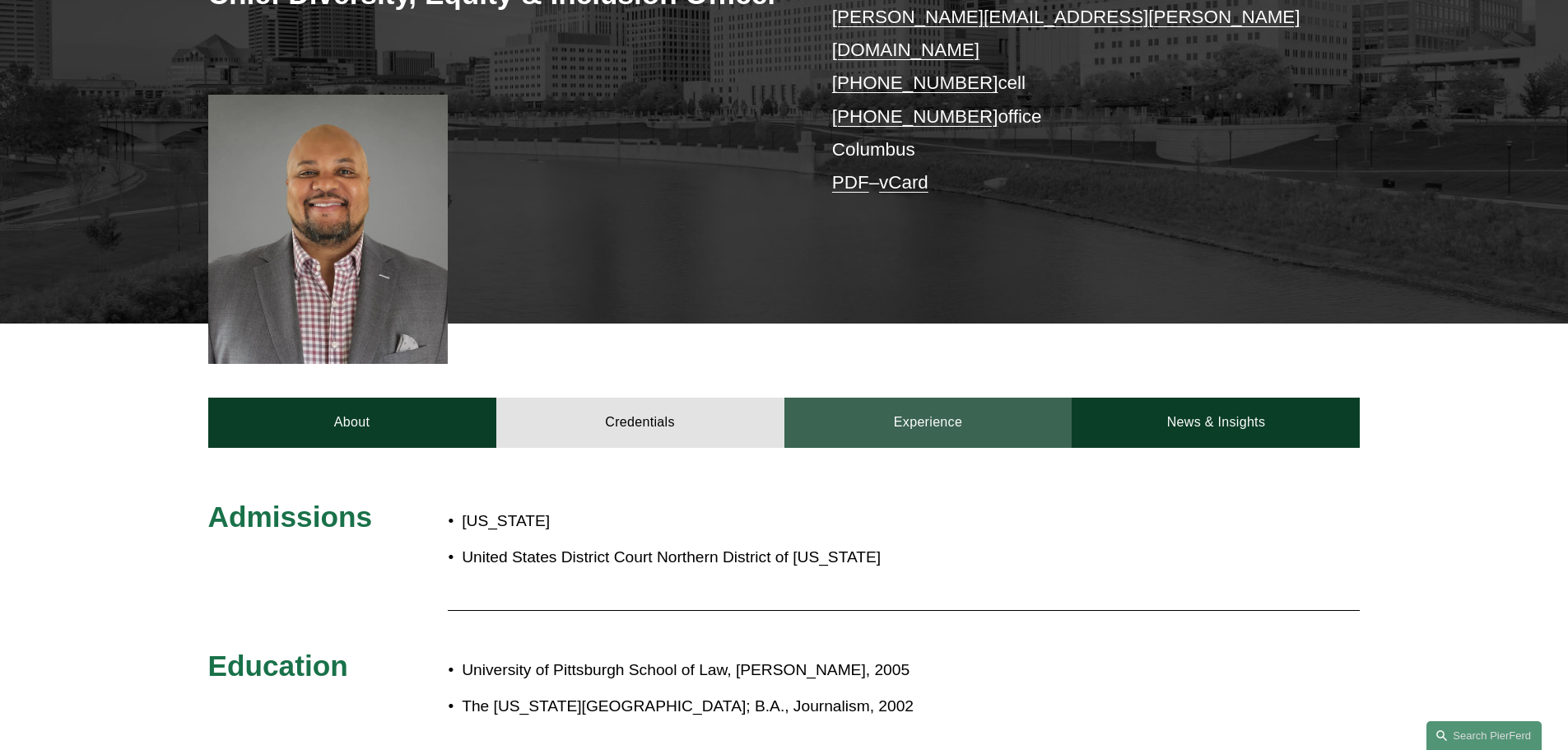
click at [961, 406] on link "Experience" at bounding box center [929, 422] width 288 height 50
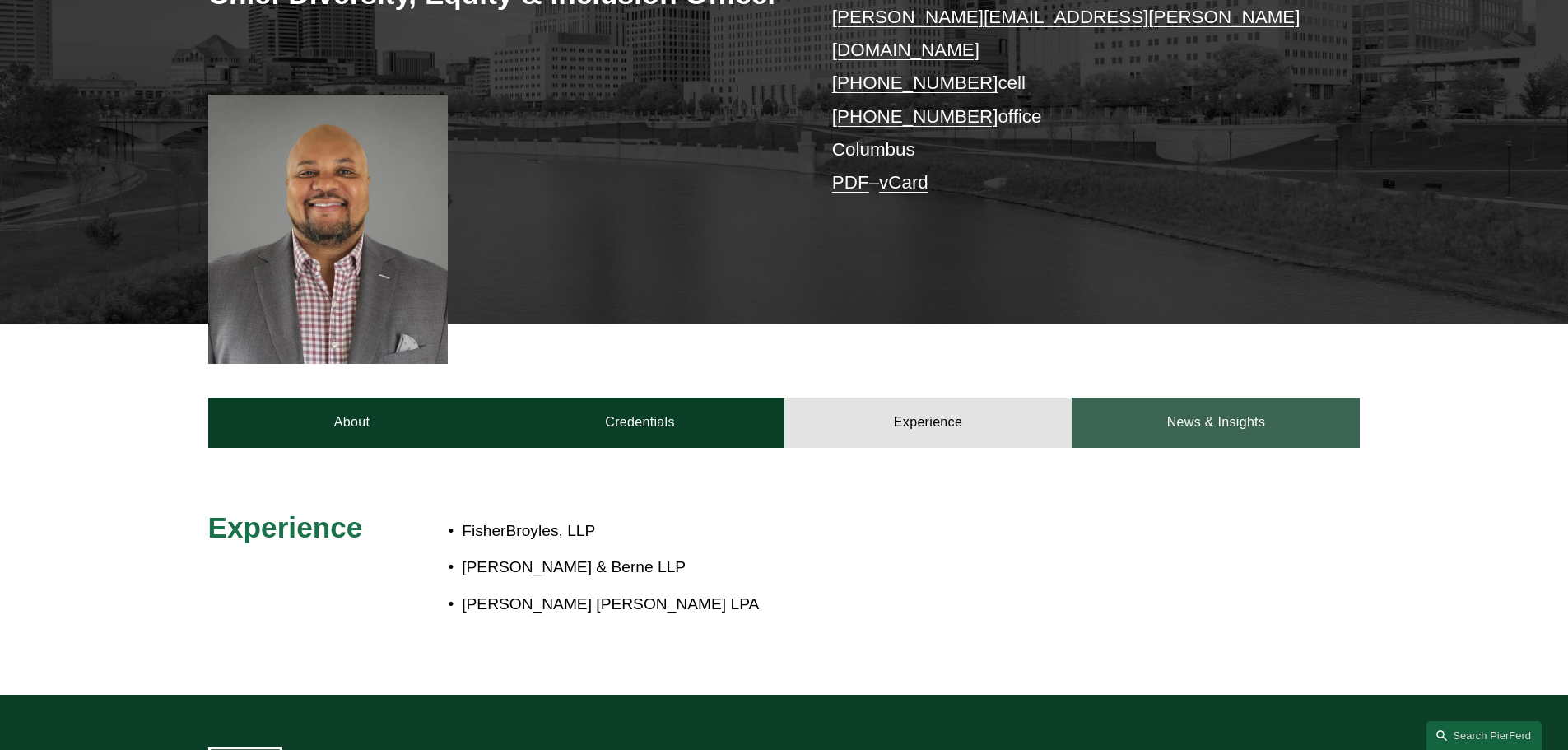
click at [1194, 398] on link "News & Insights" at bounding box center [1216, 422] width 288 height 50
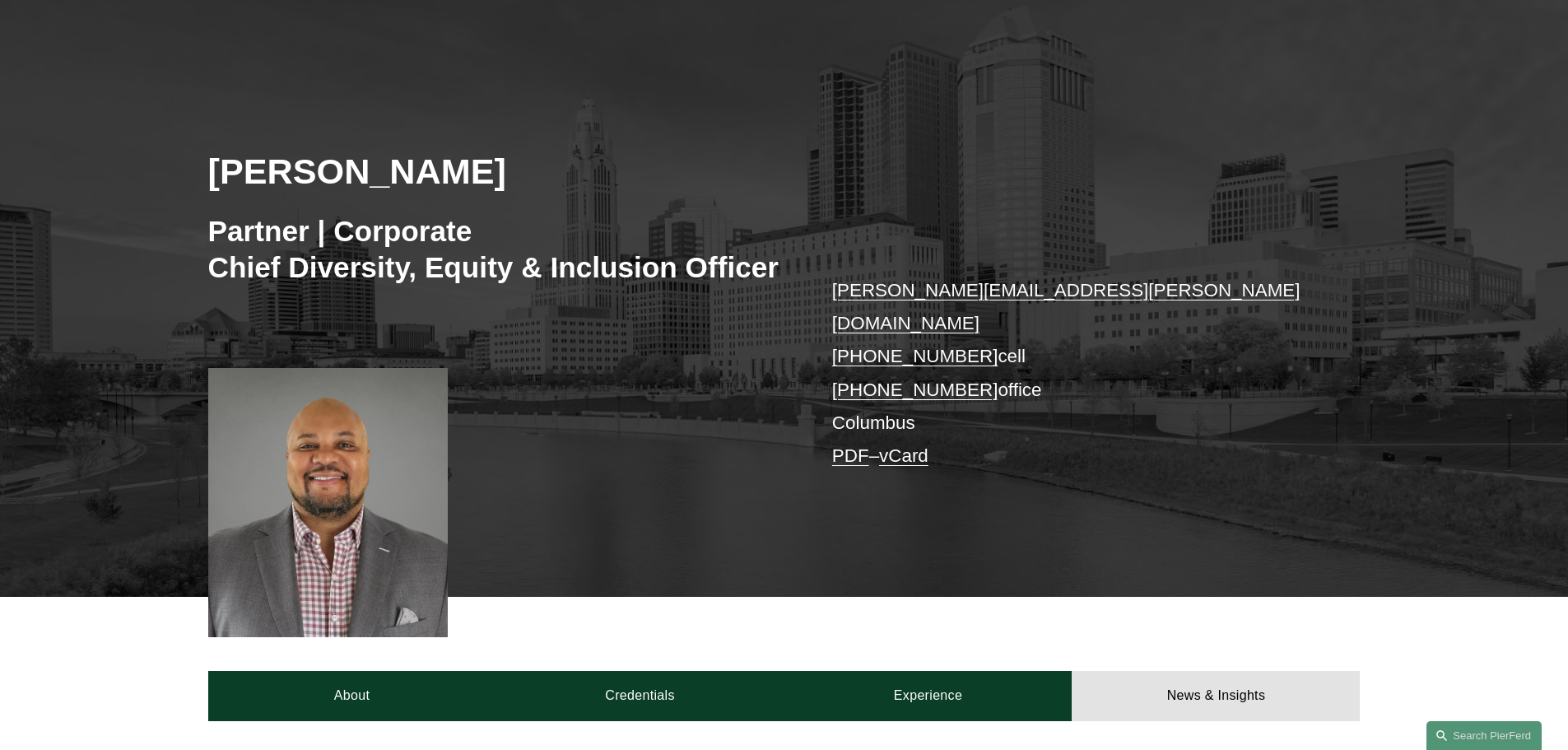
scroll to position [164, 0]
